Goal: Communication & Community: Connect with others

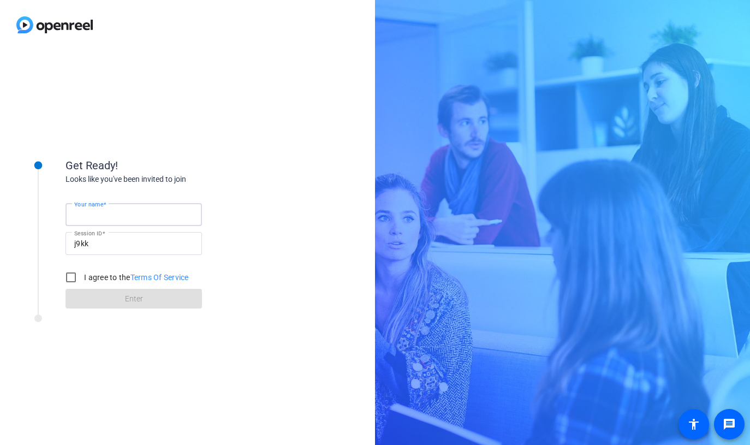
click at [145, 212] on input "Your name" at bounding box center [133, 214] width 119 height 13
type input "[PERSON_NAME]"
drag, startPoint x: 72, startPoint y: 273, endPoint x: 82, endPoint y: 294, distance: 23.7
click at [71, 273] on input "I agree to the Terms Of Service" at bounding box center [71, 278] width 22 height 22
checkbox input "true"
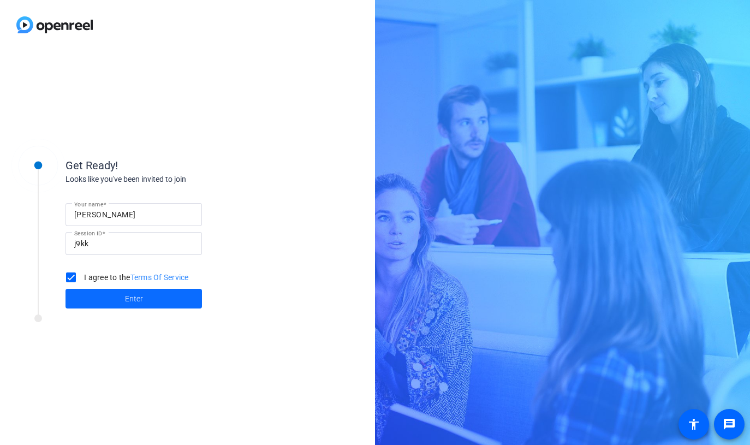
click at [123, 297] on span at bounding box center [134, 299] width 137 height 26
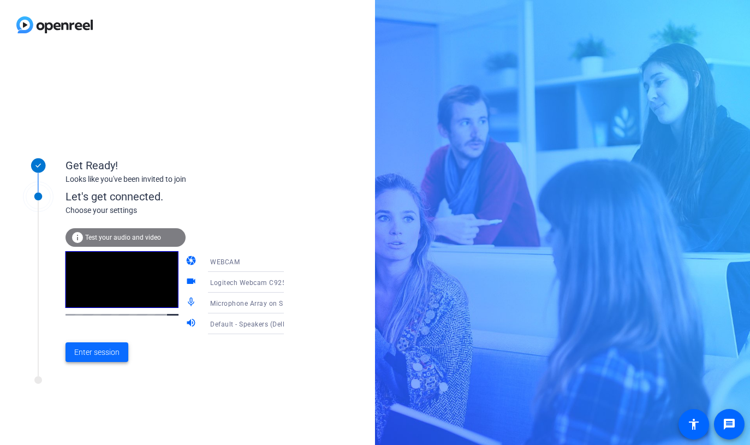
click at [105, 348] on span "Enter session" at bounding box center [96, 352] width 45 height 11
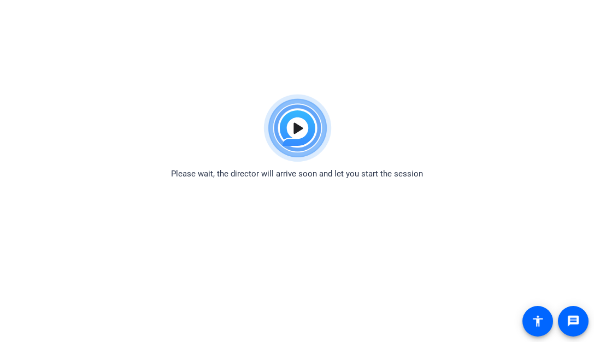
click at [312, 129] on img at bounding box center [297, 128] width 80 height 79
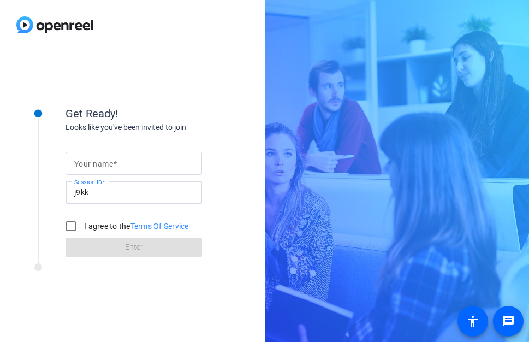
drag, startPoint x: 93, startPoint y: 187, endPoint x: -10, endPoint y: 178, distance: 103.1
click at [0, 178] on html "Get Ready! Looks like you've been invited to join Your name Session ID j9kk I a…" at bounding box center [264, 171] width 529 height 342
click at [104, 196] on input "j9kk" at bounding box center [133, 192] width 119 height 13
click at [103, 193] on input "j9kk" at bounding box center [133, 192] width 119 height 13
click at [85, 192] on input "j9kk" at bounding box center [133, 192] width 119 height 13
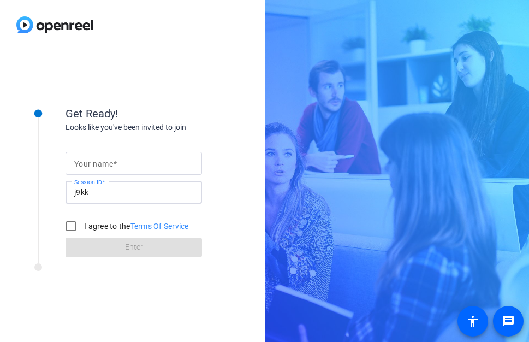
click at [85, 192] on input "j9kk" at bounding box center [133, 192] width 119 height 13
click at [109, 164] on mat-label "Your name" at bounding box center [93, 163] width 39 height 9
click at [109, 164] on input "Your name" at bounding box center [133, 163] width 119 height 13
type input "[PERSON_NAME]"
click at [72, 222] on input "I agree to the Terms Of Service" at bounding box center [71, 226] width 22 height 22
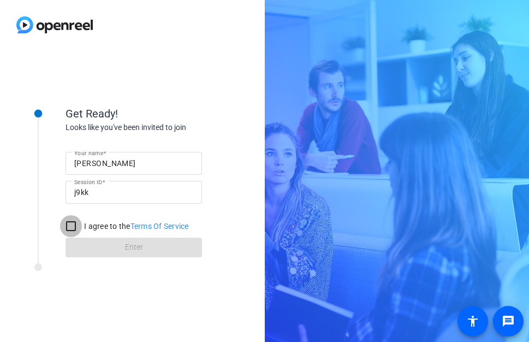
checkbox input "true"
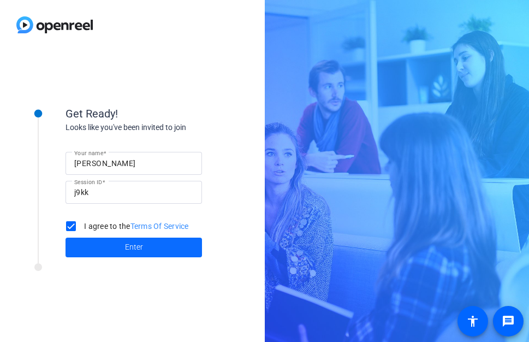
click at [122, 241] on span at bounding box center [134, 247] width 137 height 26
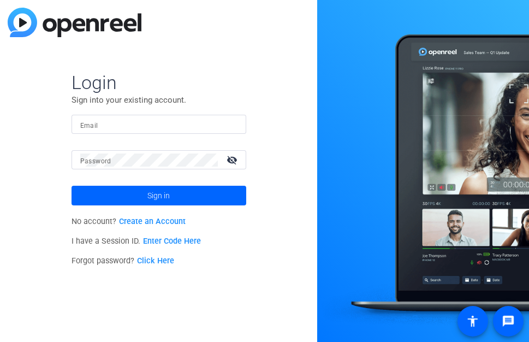
click at [123, 123] on input "Email" at bounding box center [158, 124] width 157 height 13
click at [152, 244] on link "Enter Code Here" at bounding box center [172, 240] width 58 height 9
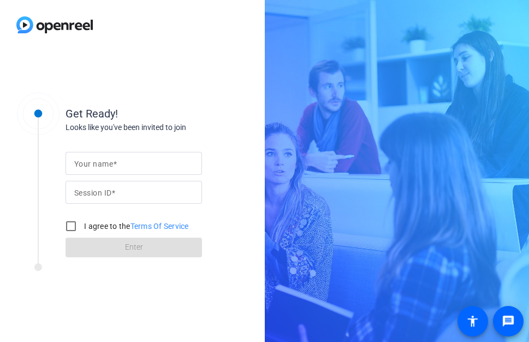
click at [100, 191] on mat-label "Session ID" at bounding box center [92, 192] width 37 height 9
click at [100, 191] on input "Session ID" at bounding box center [133, 192] width 119 height 13
type input "LhXB"
click at [123, 164] on input "Your name" at bounding box center [133, 163] width 119 height 13
type input "[PERSON_NAME]"
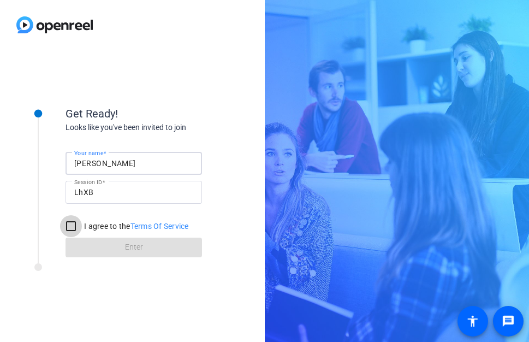
click at [68, 225] on input "I agree to the Terms Of Service" at bounding box center [71, 226] width 22 height 22
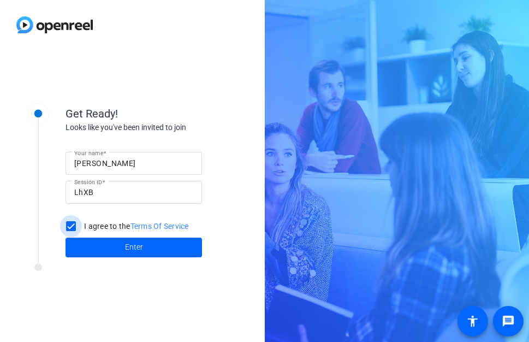
drag, startPoint x: 81, startPoint y: 233, endPoint x: 82, endPoint y: 239, distance: 5.6
click at [81, 234] on input "I agree to the Terms Of Service" at bounding box center [71, 226] width 22 height 22
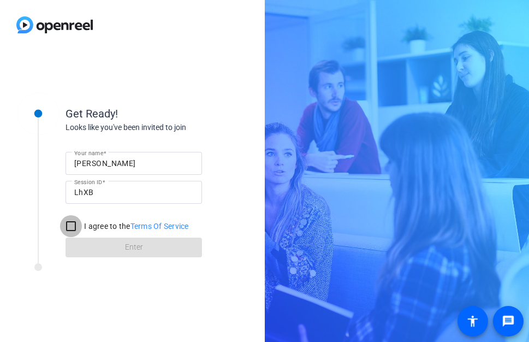
click at [74, 226] on input "I agree to the Terms Of Service" at bounding box center [71, 226] width 22 height 22
checkbox input "true"
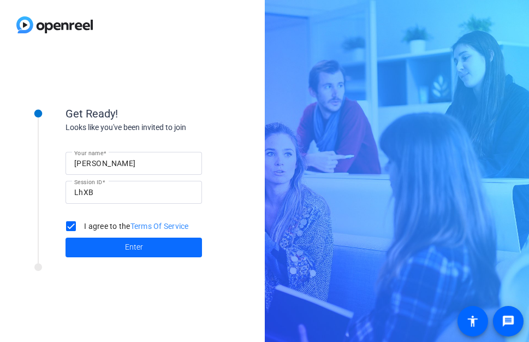
click at [87, 235] on span at bounding box center [134, 247] width 137 height 26
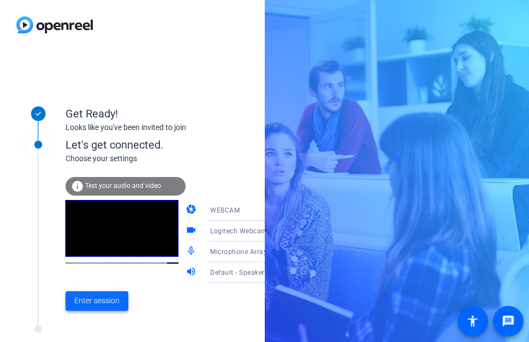
click at [112, 294] on span at bounding box center [97, 301] width 63 height 26
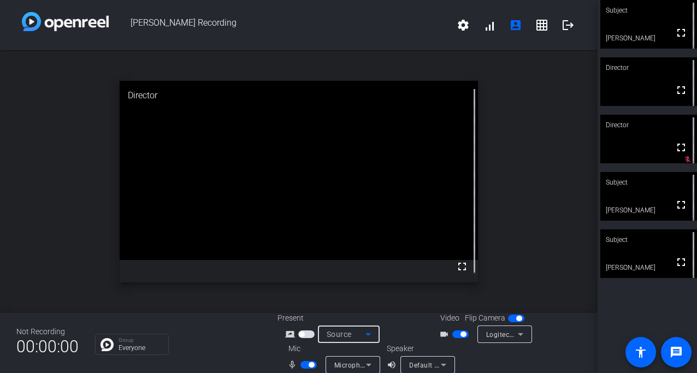
click at [364, 335] on icon at bounding box center [368, 334] width 13 height 13
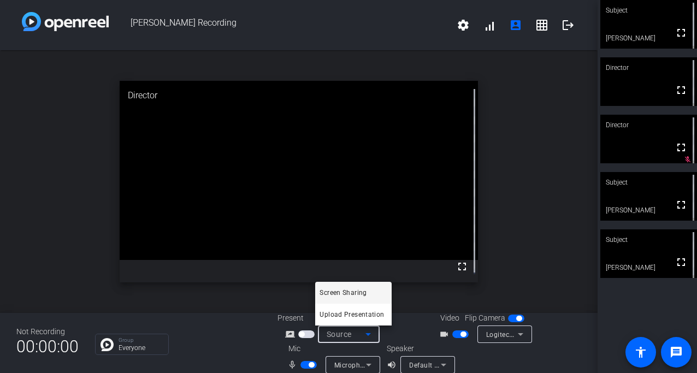
click at [526, 300] on div at bounding box center [348, 186] width 697 height 373
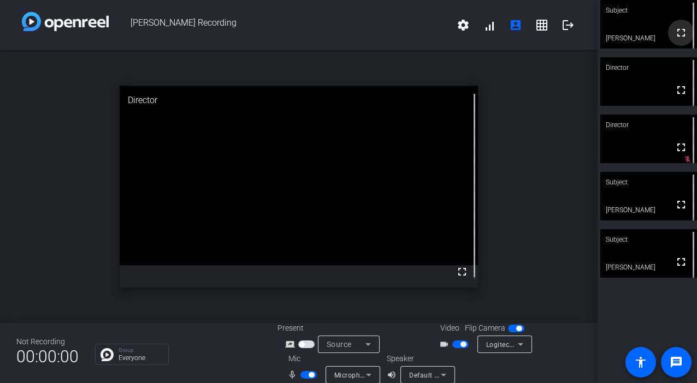
click at [529, 33] on mat-icon "fullscreen" at bounding box center [680, 32] width 13 height 13
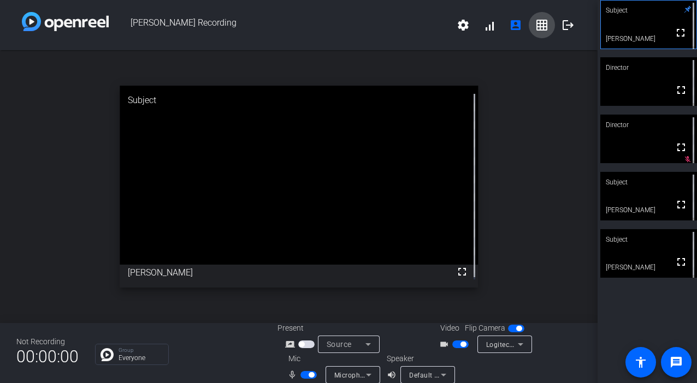
click at [529, 23] on mat-icon "grid_on" at bounding box center [541, 25] width 13 height 13
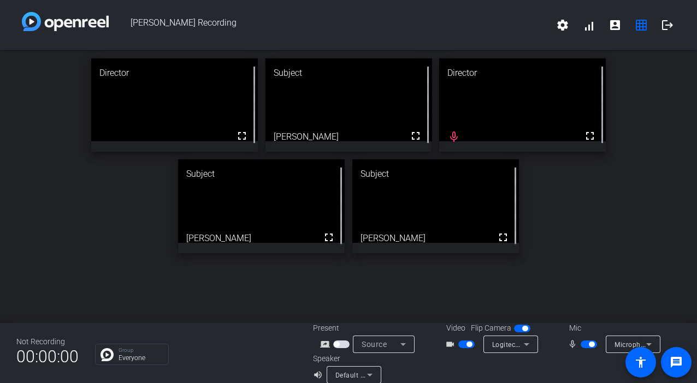
drag, startPoint x: 464, startPoint y: 188, endPoint x: 404, endPoint y: 83, distance: 120.6
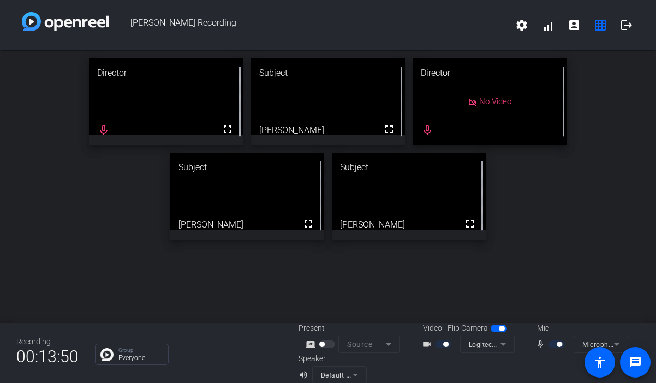
click at [529, 341] on mat-icon "mic_none" at bounding box center [542, 344] width 13 height 13
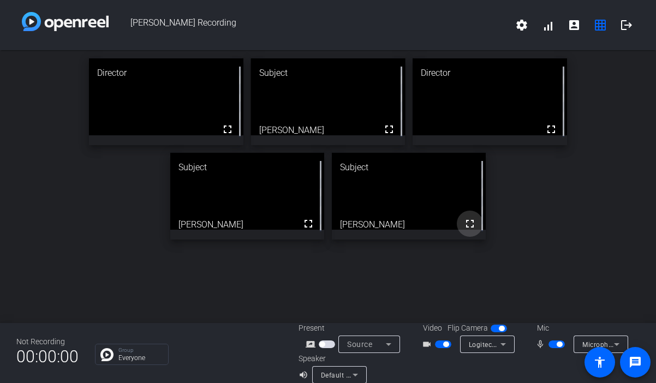
click at [468, 219] on mat-icon "fullscreen" at bounding box center [470, 223] width 13 height 13
click at [388, 126] on mat-icon "fullscreen" at bounding box center [389, 129] width 13 height 13
click at [305, 219] on mat-icon "fullscreen" at bounding box center [308, 223] width 13 height 13
click at [529, 126] on mat-icon "fullscreen" at bounding box center [551, 129] width 13 height 13
click at [384, 128] on mat-icon "fullscreen" at bounding box center [389, 129] width 13 height 13
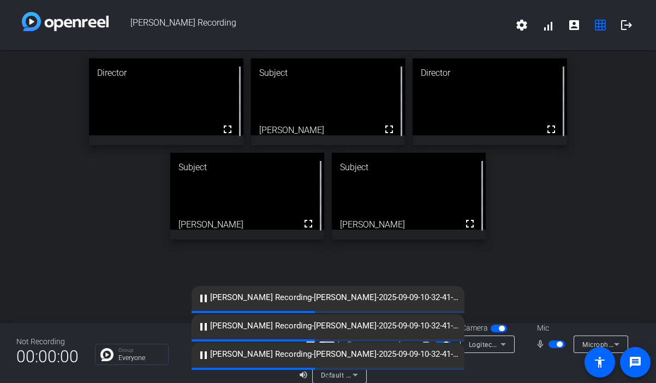
click at [529, 235] on div "Director fullscreen Subject fullscreen Shane Liddelow Director fullscreen Subje…" at bounding box center [328, 149] width 656 height 198
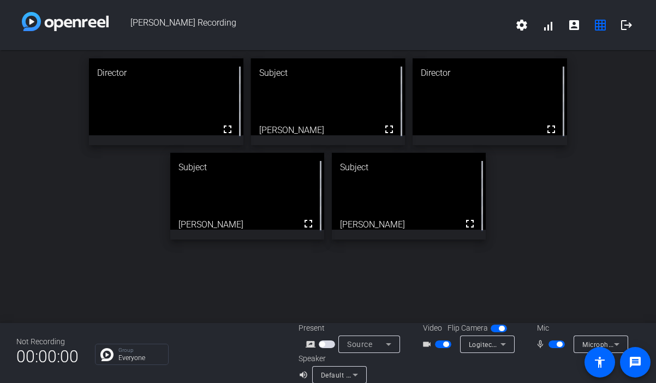
click at [232, 303] on div "Director fullscreen Subject fullscreen Shane Liddelow Director fullscreen Subje…" at bounding box center [328, 186] width 656 height 273
